Goal: Task Accomplishment & Management: Complete application form

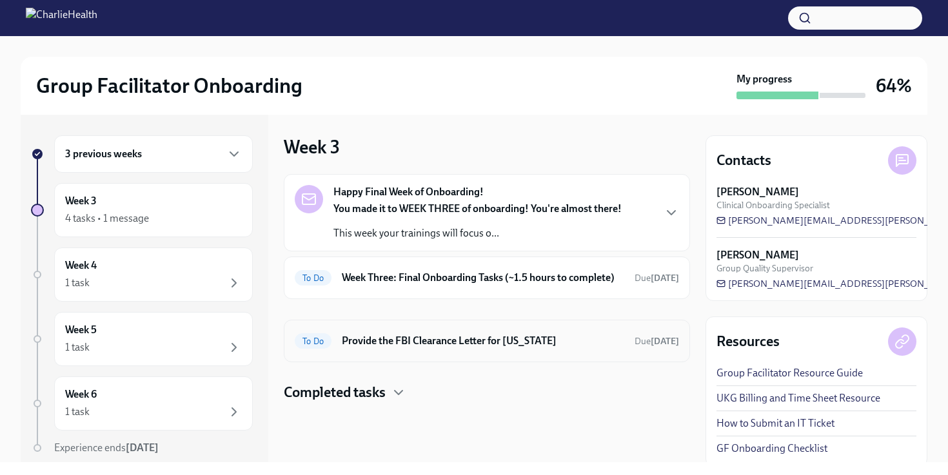
click at [498, 341] on h6 "Provide the FBI Clearance Letter for [US_STATE]" at bounding box center [483, 341] width 282 height 14
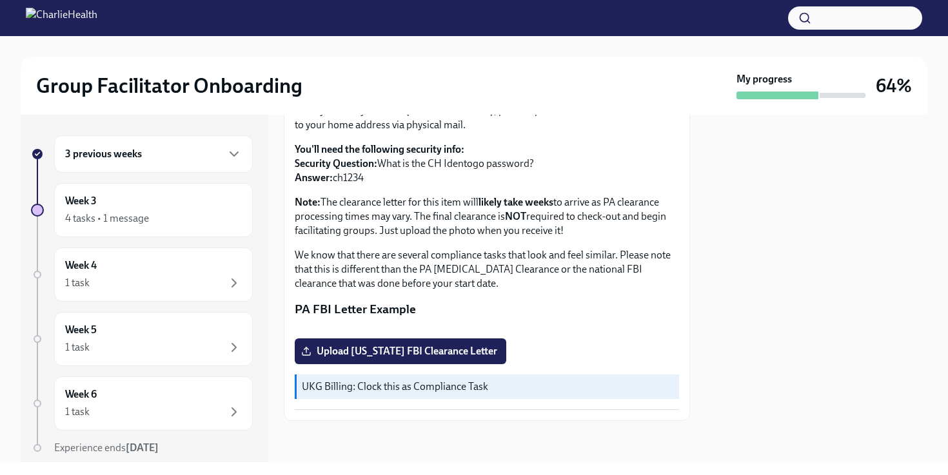
scroll to position [123, 0]
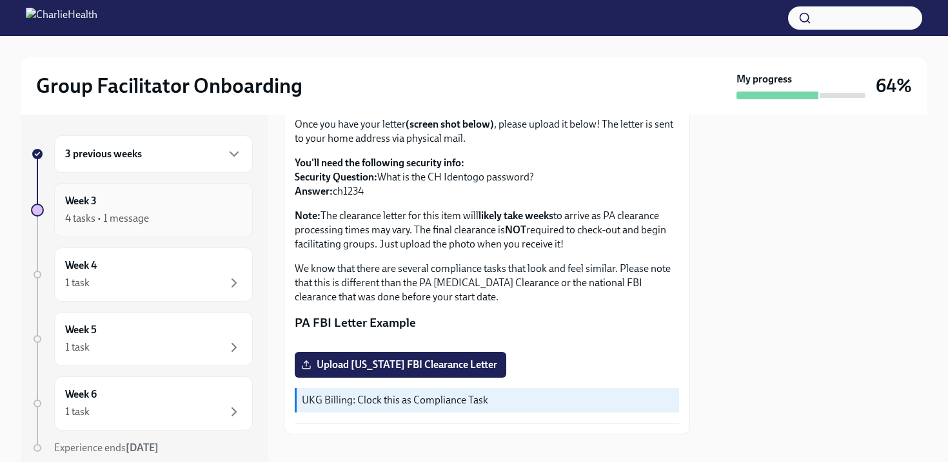
click at [115, 206] on div "Week 3 4 tasks • 1 message" at bounding box center [153, 210] width 177 height 32
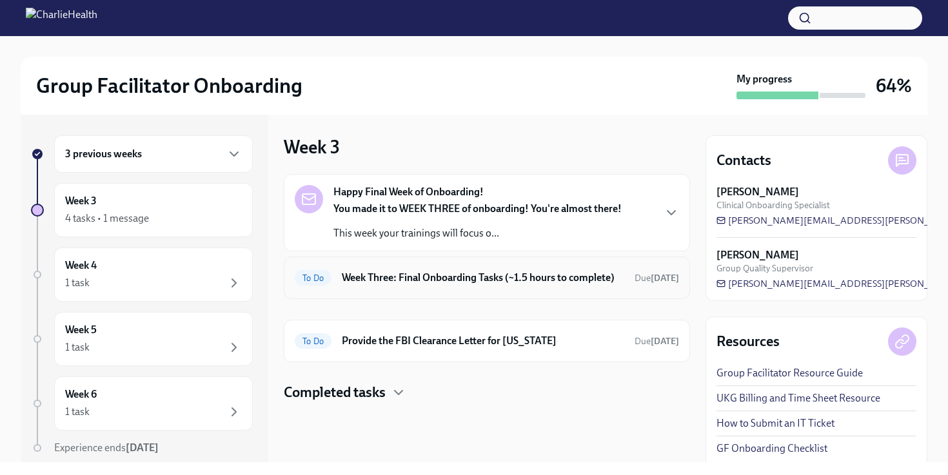
click at [397, 284] on h6 "Week Three: Final Onboarding Tasks (~1.5 hours to complete)" at bounding box center [483, 278] width 282 height 14
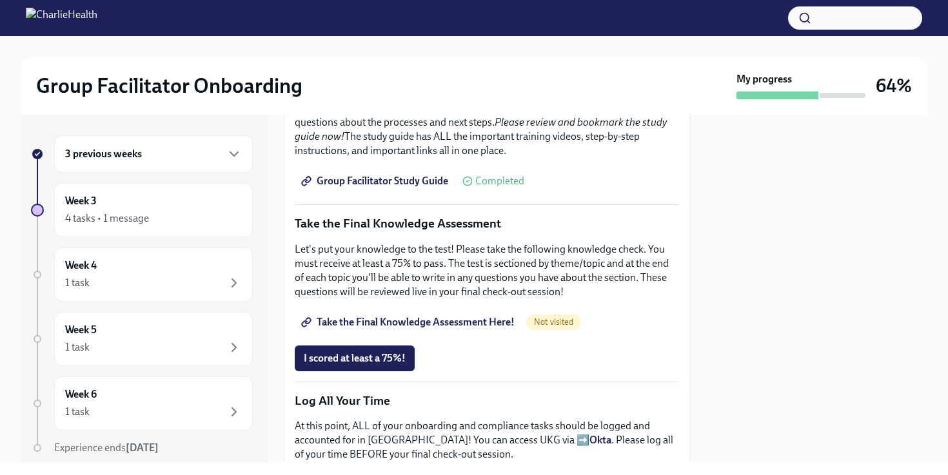
scroll to position [586, 0]
click at [421, 319] on span "Take the Final Knowledge Assessment Here!" at bounding box center [409, 321] width 211 height 13
click at [416, 173] on link "Group Facilitator Study Guide" at bounding box center [376, 181] width 162 height 26
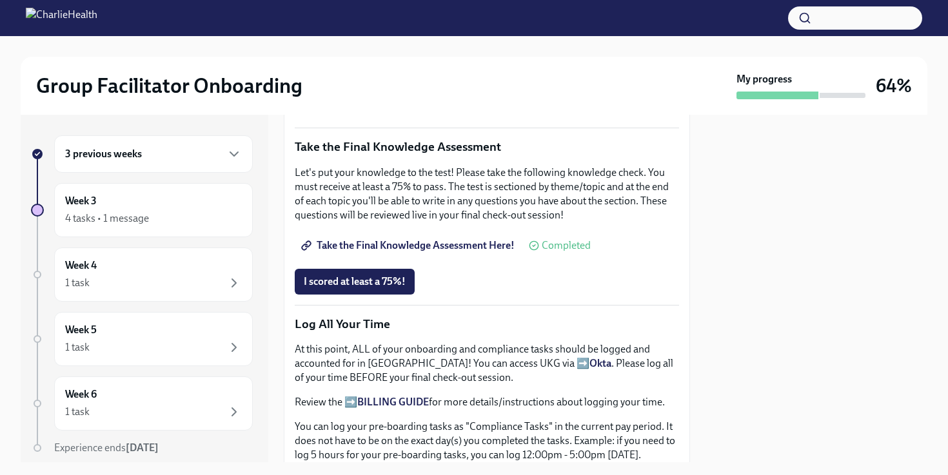
scroll to position [609, 0]
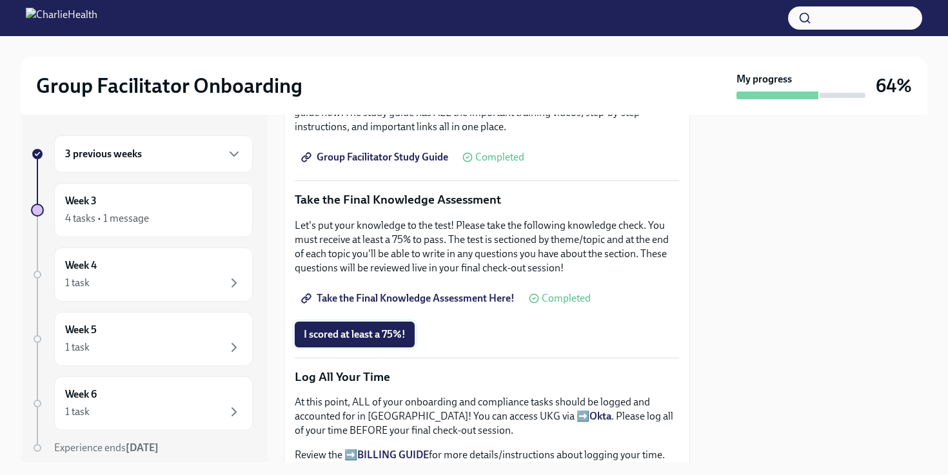
click at [393, 340] on span "I scored at least a 75%!" at bounding box center [355, 334] width 102 height 13
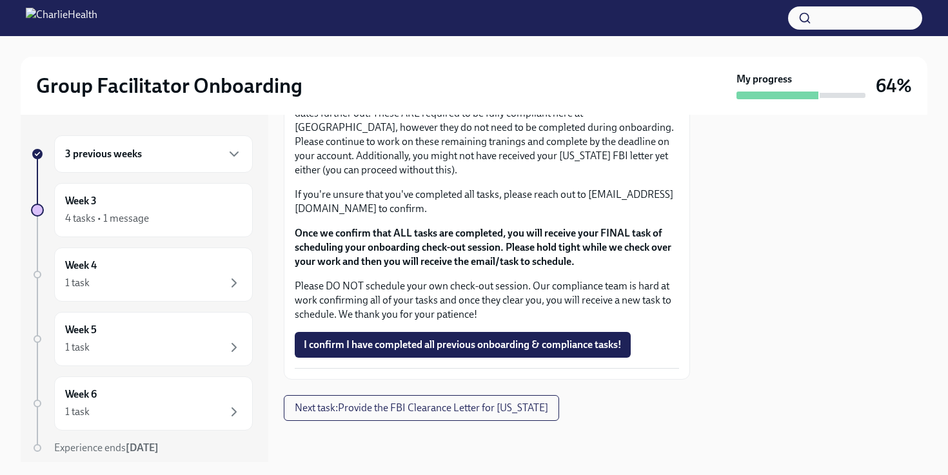
scroll to position [1119, 0]
click at [455, 349] on span "I confirm I have completed all previous onboarding & compliance tasks!" at bounding box center [463, 345] width 318 height 13
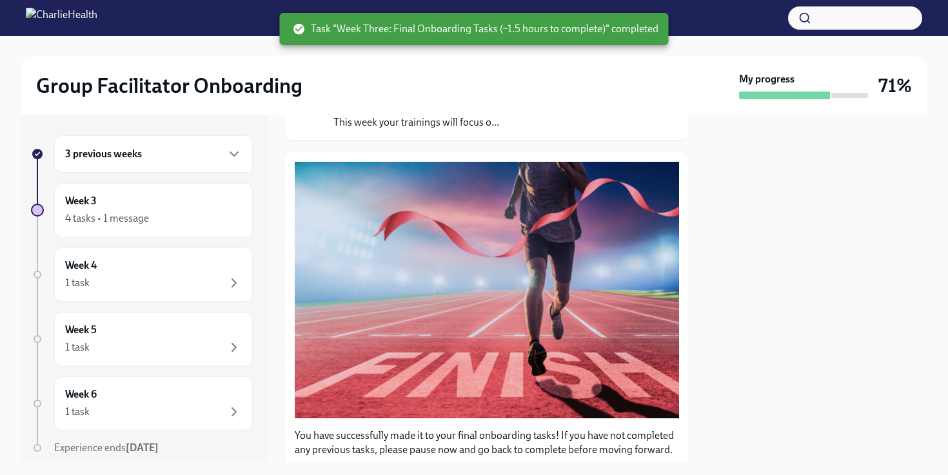
scroll to position [0, 0]
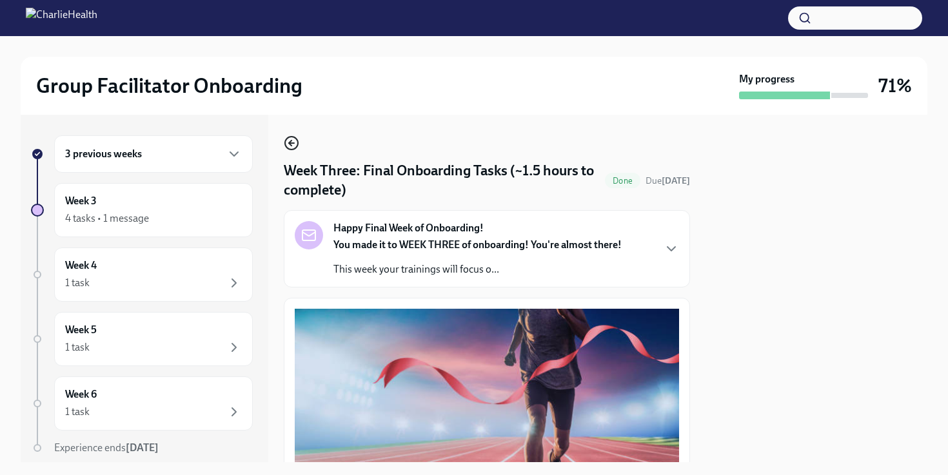
click at [299, 140] on icon "button" at bounding box center [291, 142] width 15 height 15
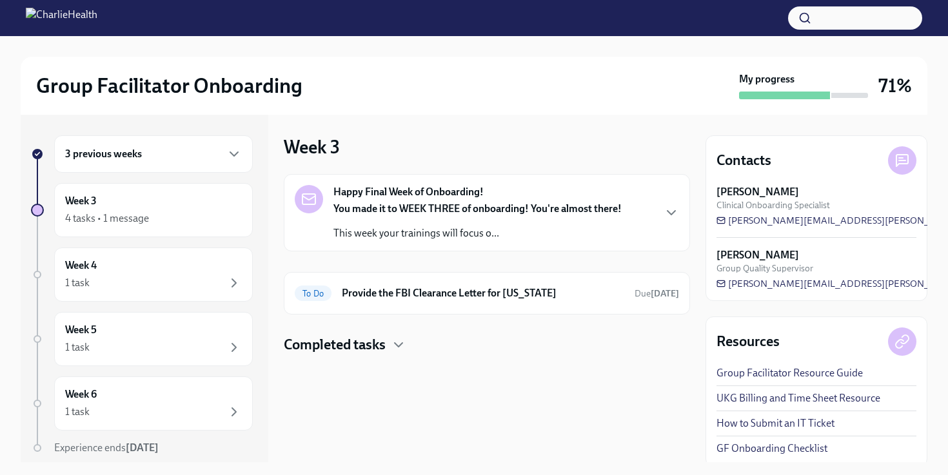
click at [409, 189] on strong "Happy Final Week of Onboarding!" at bounding box center [408, 192] width 150 height 14
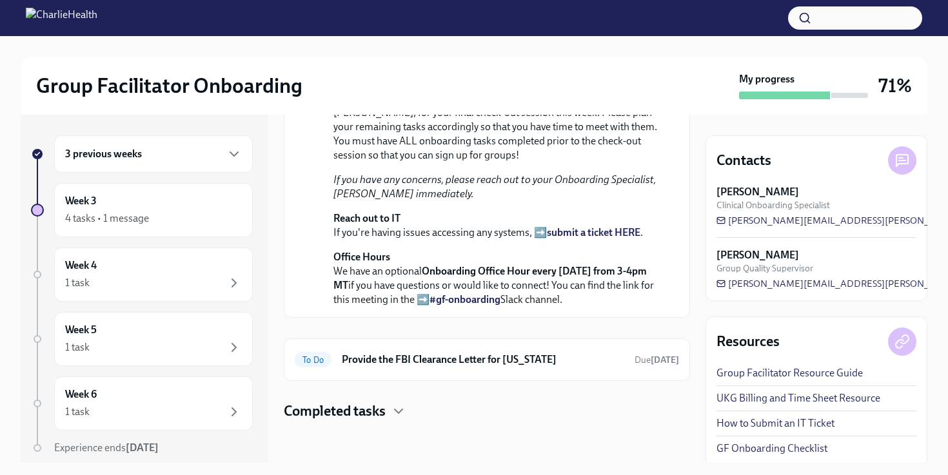
scroll to position [420, 0]
click at [347, 357] on h6 "Provide the FBI Clearance Letter for [US_STATE]" at bounding box center [483, 360] width 282 height 14
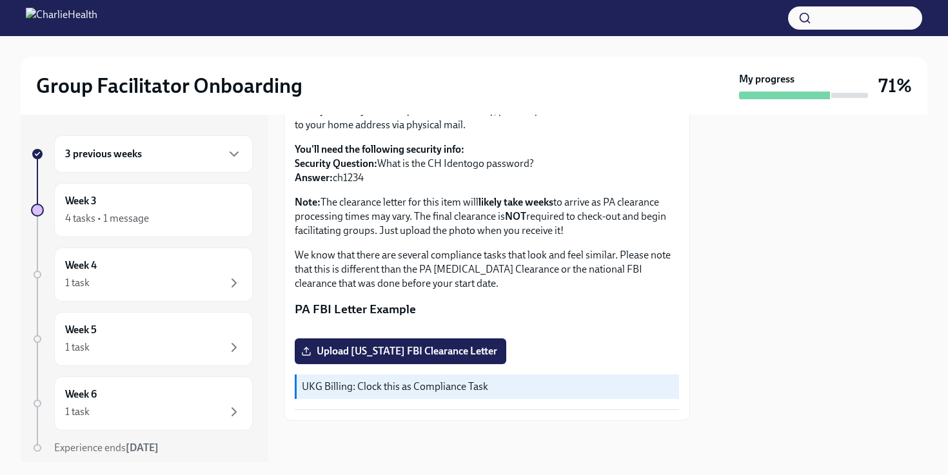
scroll to position [265, 0]
click at [117, 282] on div "1 task" at bounding box center [153, 282] width 177 height 15
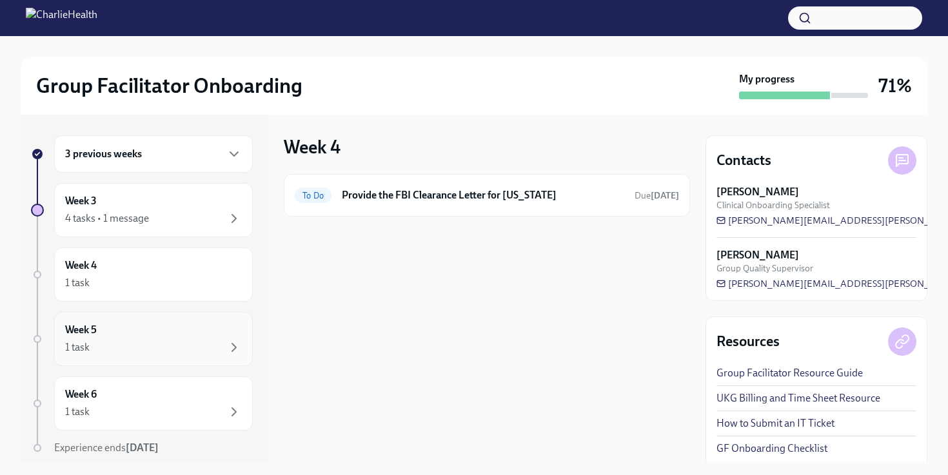
click at [114, 333] on div "Week 5 1 task" at bounding box center [153, 339] width 177 height 32
click at [103, 389] on div "Week 6 1 task" at bounding box center [153, 404] width 177 height 32
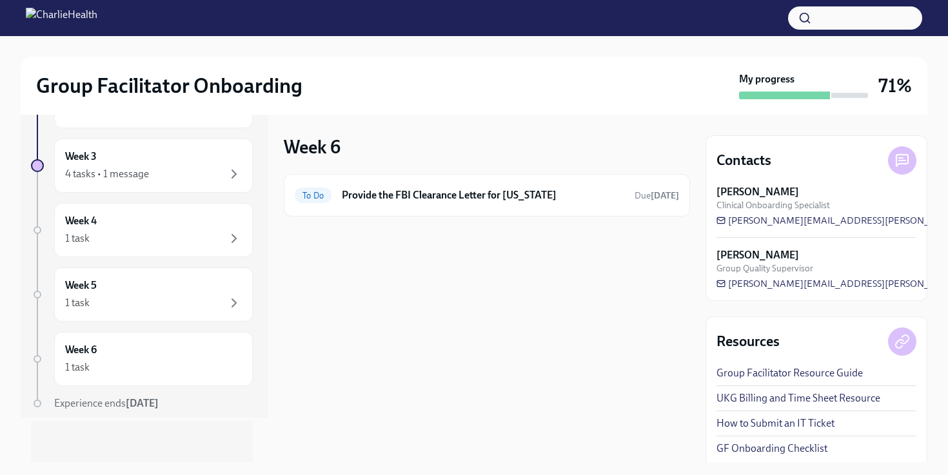
click at [96, 409] on span "Experience ends [DATE]" at bounding box center [106, 403] width 104 height 12
